Goal: Information Seeking & Learning: Understand process/instructions

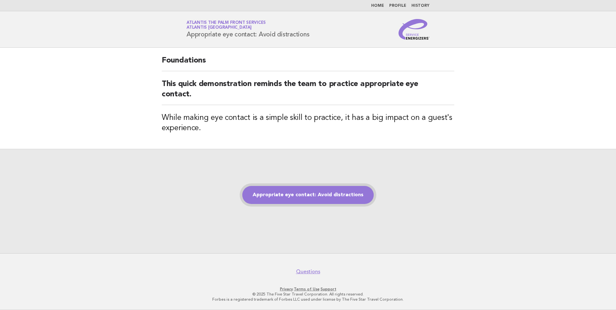
click at [300, 191] on link "Appropriate eye contact: Avoid distractions" at bounding box center [307, 195] width 131 height 18
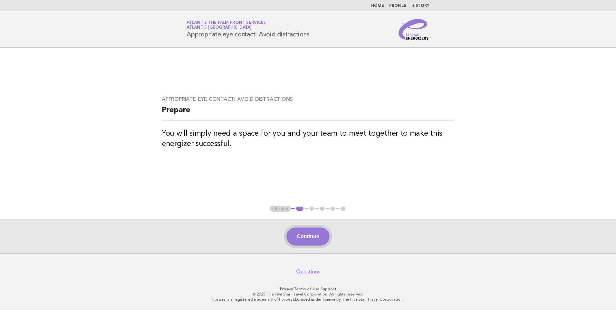
click at [318, 235] on button "Continue" at bounding box center [308, 237] width 43 height 18
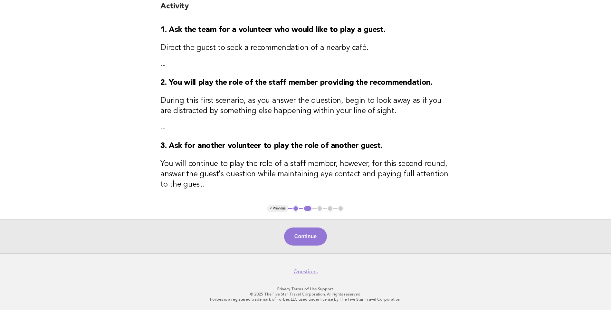
click at [307, 233] on button "Continue" at bounding box center [305, 237] width 43 height 18
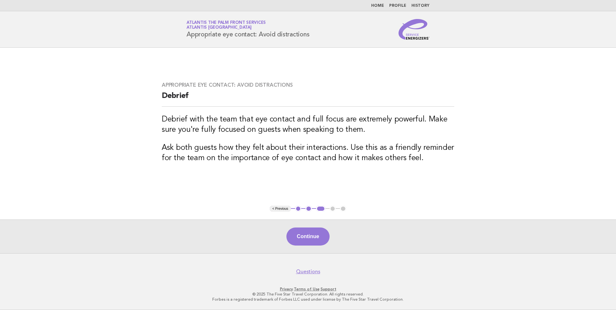
click at [318, 237] on button "Continue" at bounding box center [308, 237] width 43 height 18
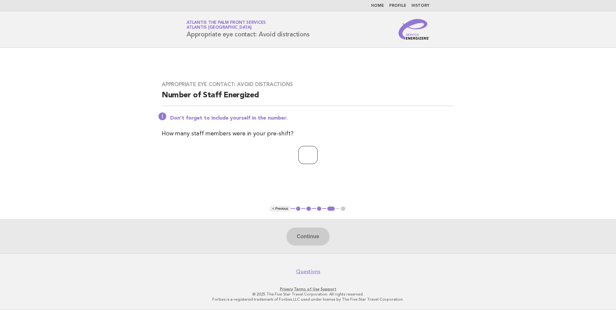
click at [302, 155] on input "number" at bounding box center [307, 155] width 19 height 18
type input "*"
click at [312, 231] on button "Continue" at bounding box center [308, 237] width 43 height 18
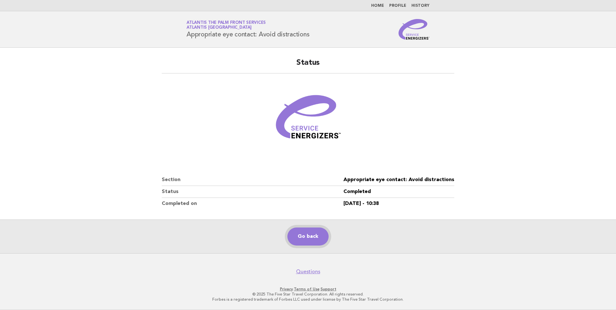
click at [307, 238] on link "Go back" at bounding box center [307, 237] width 41 height 18
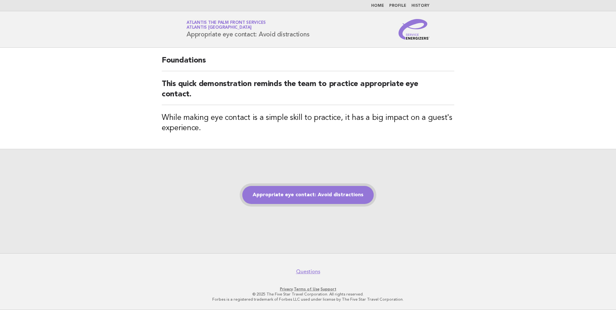
click at [336, 196] on link "Appropriate eye contact: Avoid distractions" at bounding box center [307, 195] width 131 height 18
